Goal: Find specific page/section: Find specific page/section

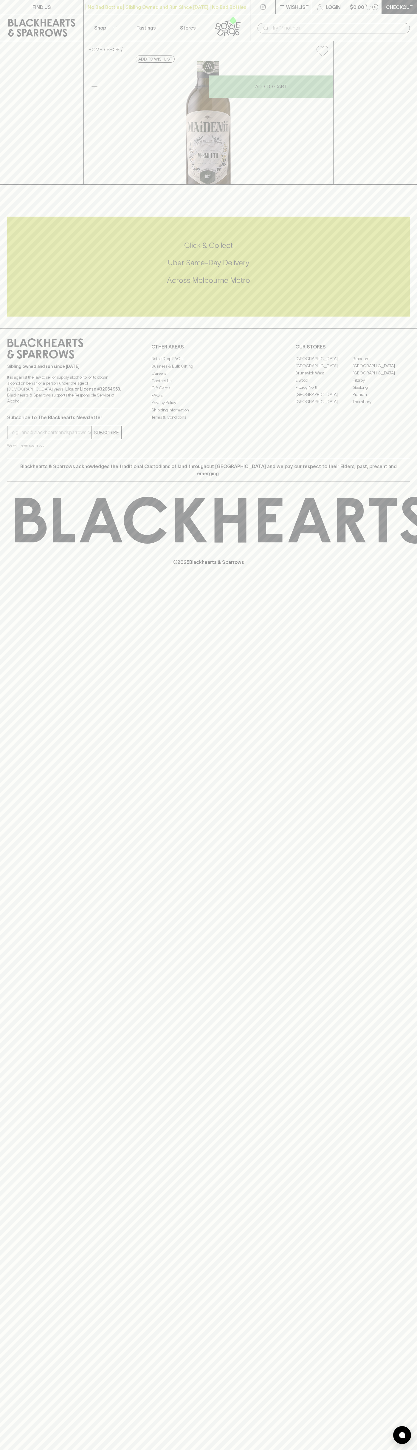
click at [66, 10] on link "FIND US" at bounding box center [42, 7] width 84 height 14
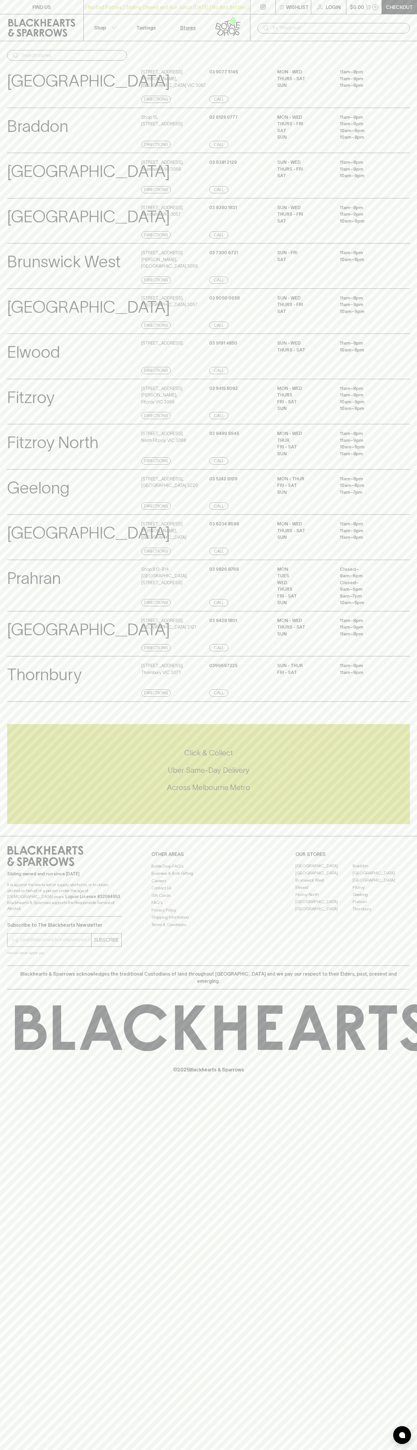
click at [405, 606] on div "MON Closed – TUES 9am – 6pm WED Closed – THURS 9am – 6pm FRI - SAT 9am – 7pm SU…" at bounding box center [343, 586] width 133 height 40
click at [373, 1449] on html "FIND US | No Bad Bottles | Sibling Owned and Run Since [DATE] | No Bad Bottles …" at bounding box center [208, 725] width 417 height 1450
click at [5, 1409] on div "FIND US | No Bad Bottles | Sibling Owned and Run Since [DATE] | No Bad Bottles …" at bounding box center [208, 725] width 417 height 1450
